Goal: Find specific page/section: Find specific page/section

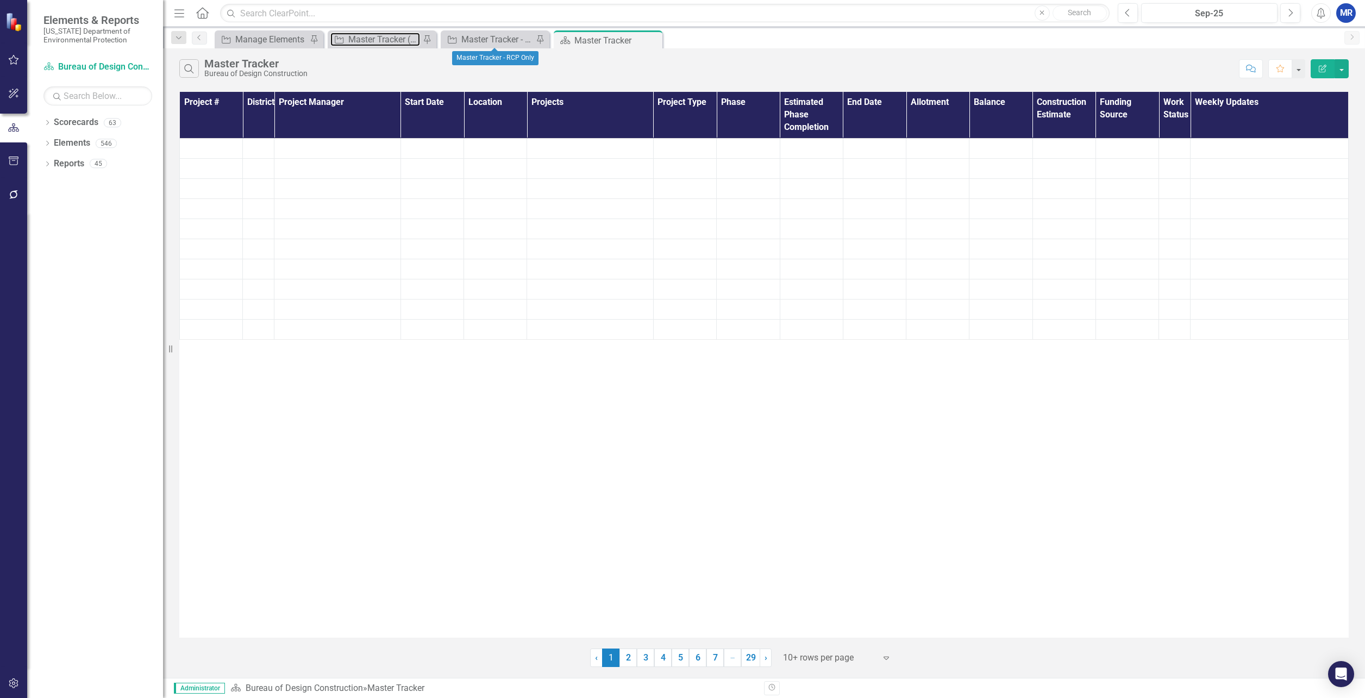
drag, startPoint x: 370, startPoint y: 42, endPoint x: 263, endPoint y: 27, distance: 108.1
click at [370, 42] on div "Master Tracker (External)" at bounding box center [384, 40] width 72 height 14
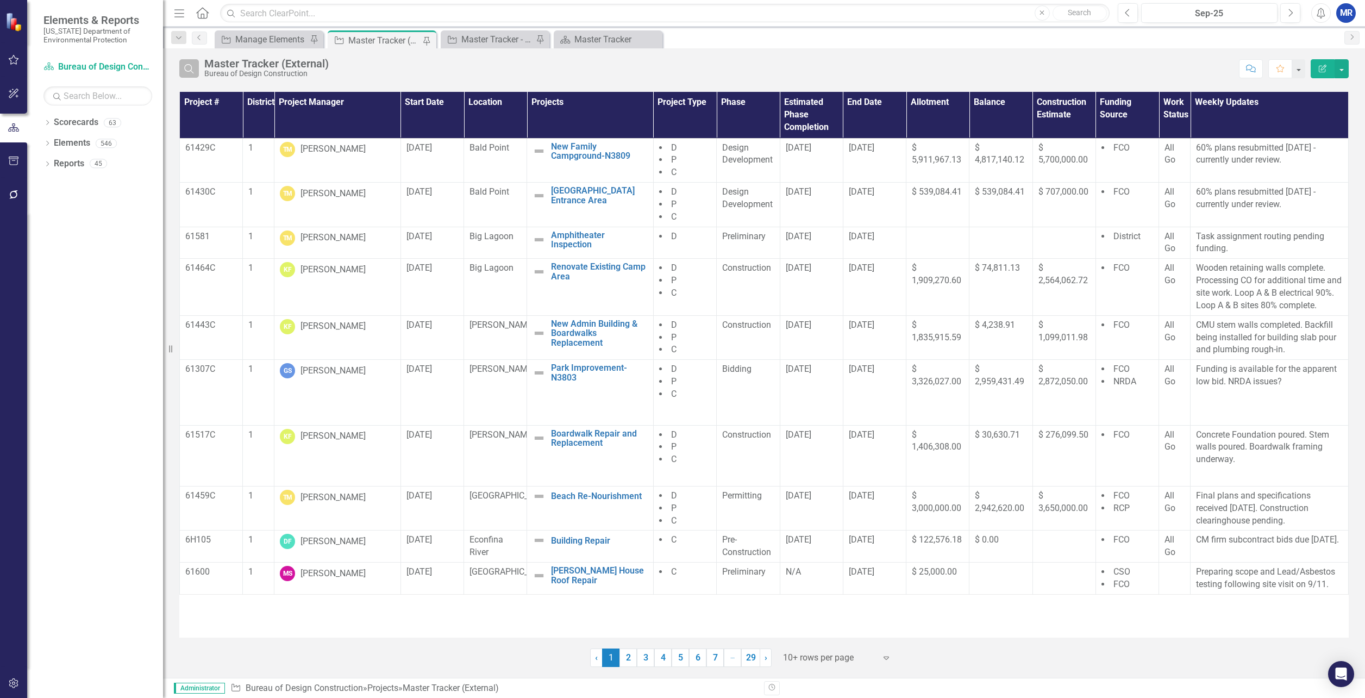
click at [196, 73] on button "Search" at bounding box center [189, 68] width 20 height 18
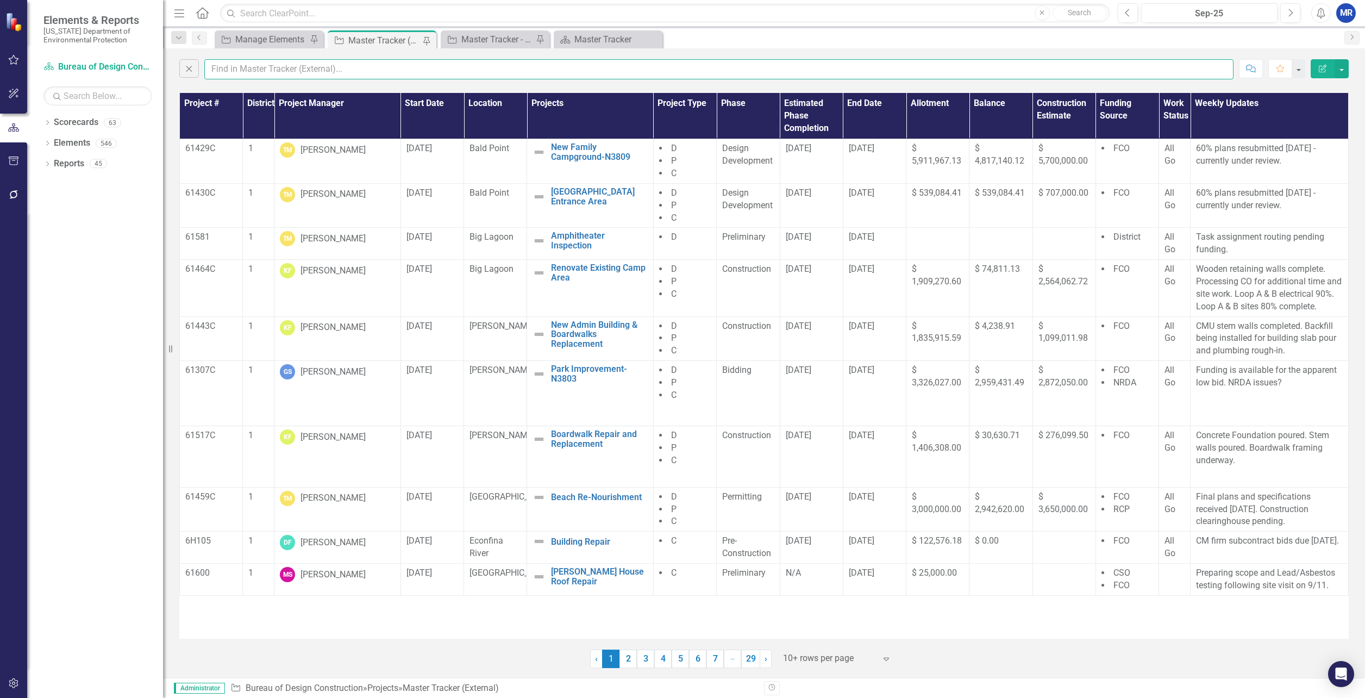
click at [228, 66] on input "text" at bounding box center [719, 69] width 1030 height 20
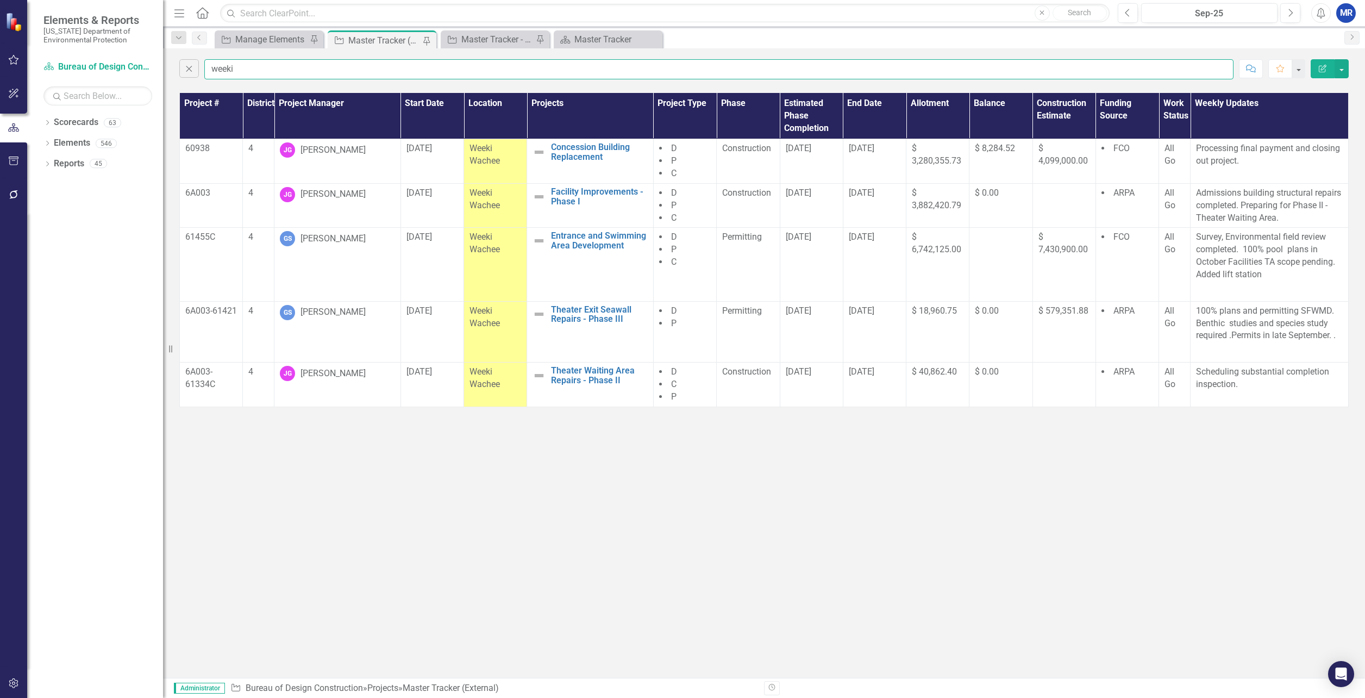
click at [339, 68] on input "weeki" at bounding box center [719, 69] width 1030 height 20
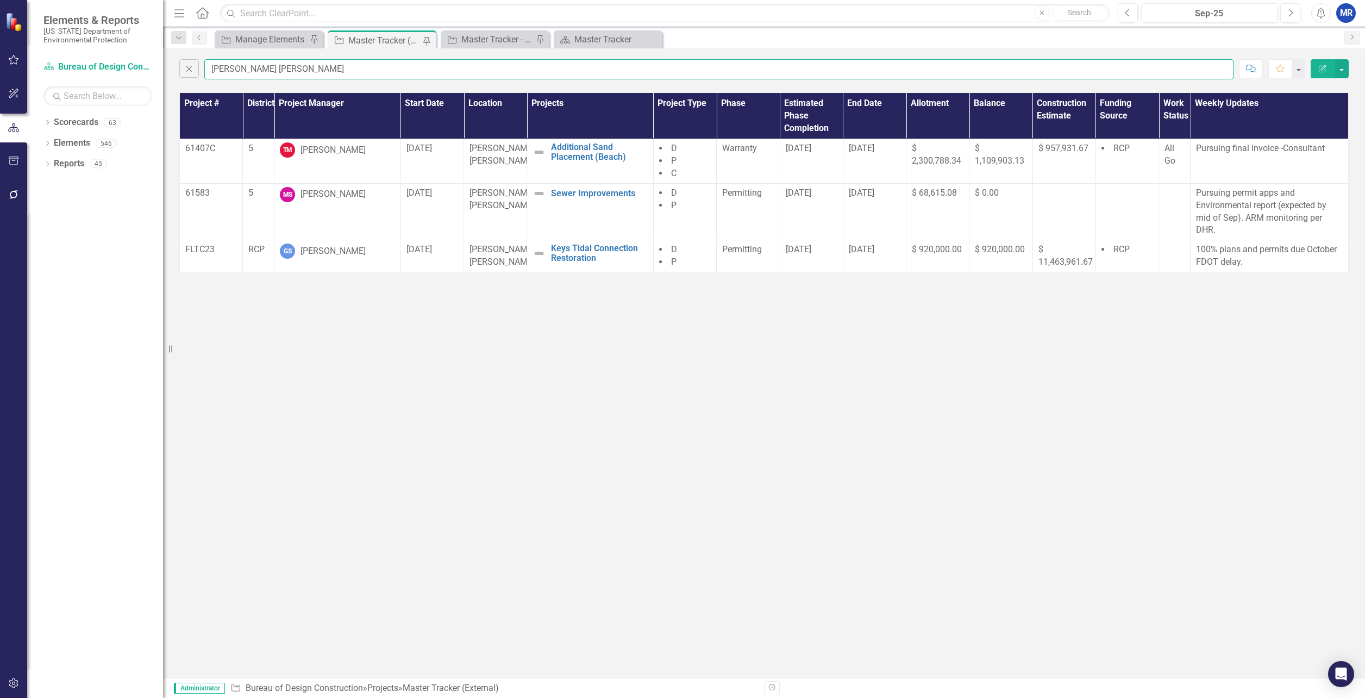
click at [265, 70] on input "[PERSON_NAME] [PERSON_NAME]" at bounding box center [719, 69] width 1030 height 20
click at [263, 68] on input "[PERSON_NAME] [PERSON_NAME]" at bounding box center [719, 69] width 1030 height 20
click at [263, 69] on input "[PERSON_NAME] [PERSON_NAME]" at bounding box center [719, 69] width 1030 height 20
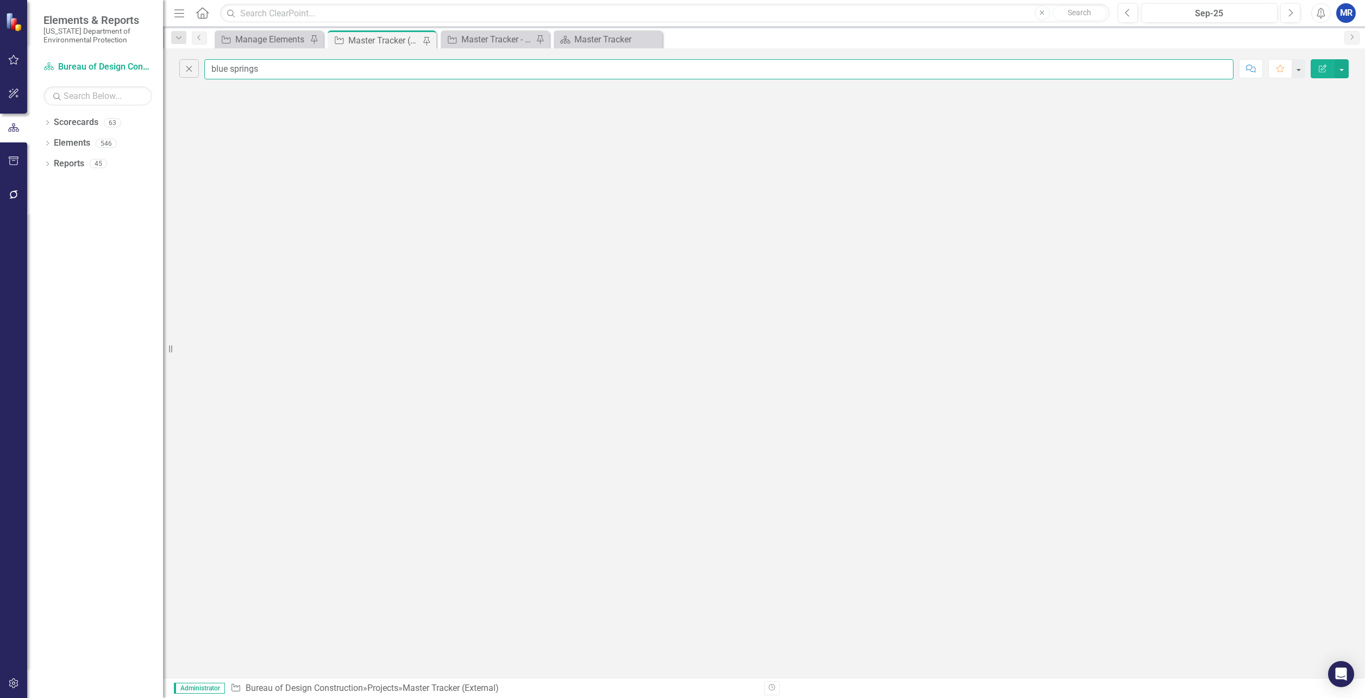
drag, startPoint x: 260, startPoint y: 68, endPoint x: 226, endPoint y: 70, distance: 33.7
click at [226, 70] on input "blue springs" at bounding box center [719, 69] width 1030 height 20
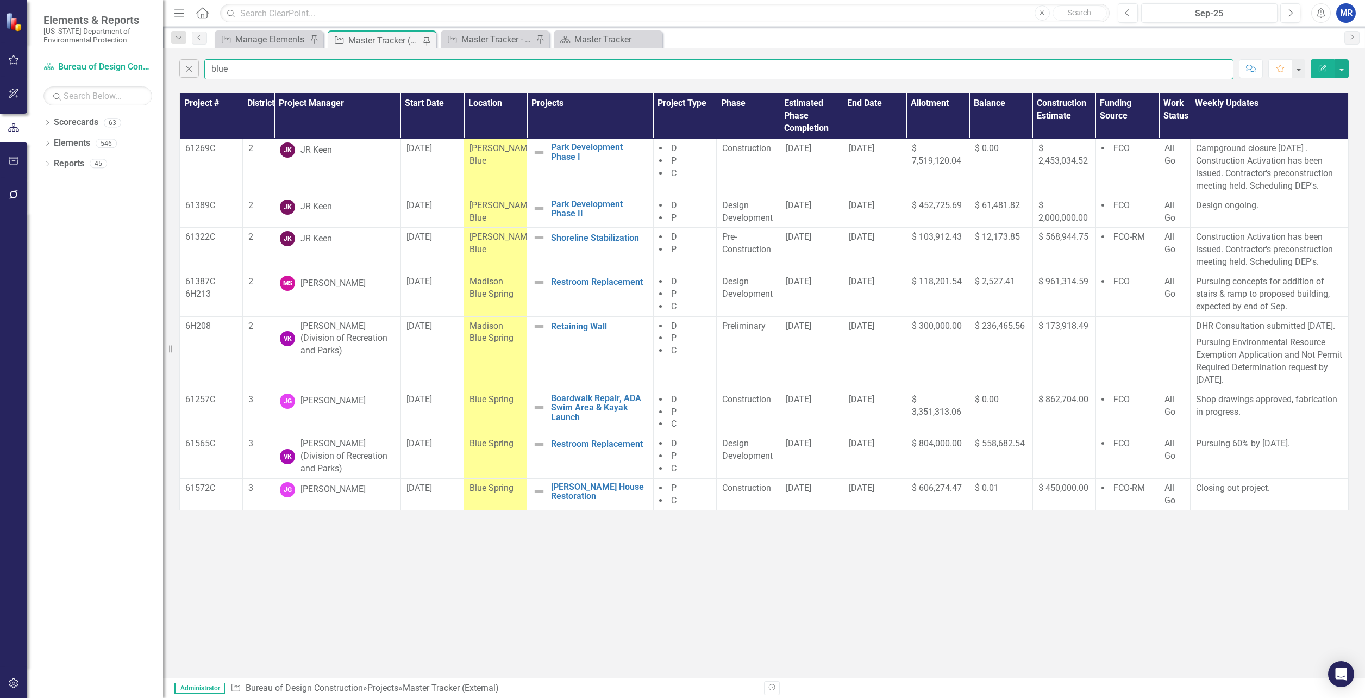
click at [230, 68] on input "blue" at bounding box center [719, 69] width 1030 height 20
type input "b"
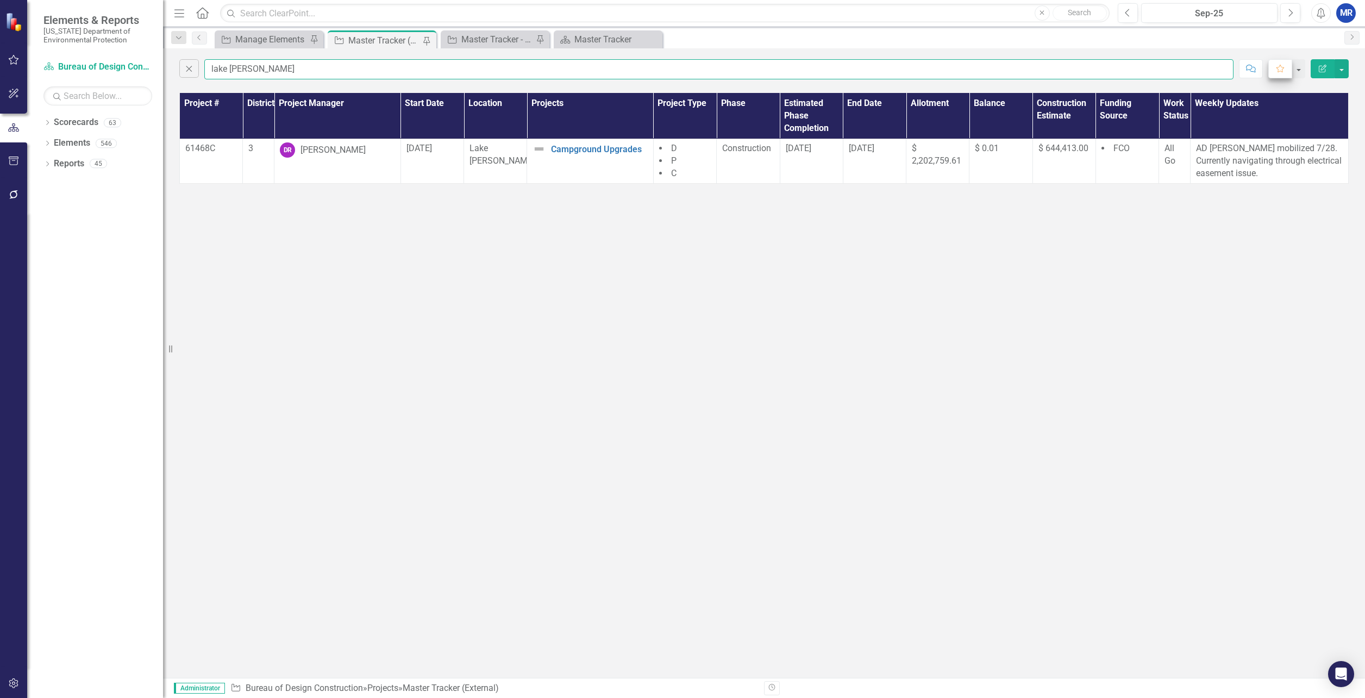
type input "lake [PERSON_NAME]"
